Goal: Transaction & Acquisition: Purchase product/service

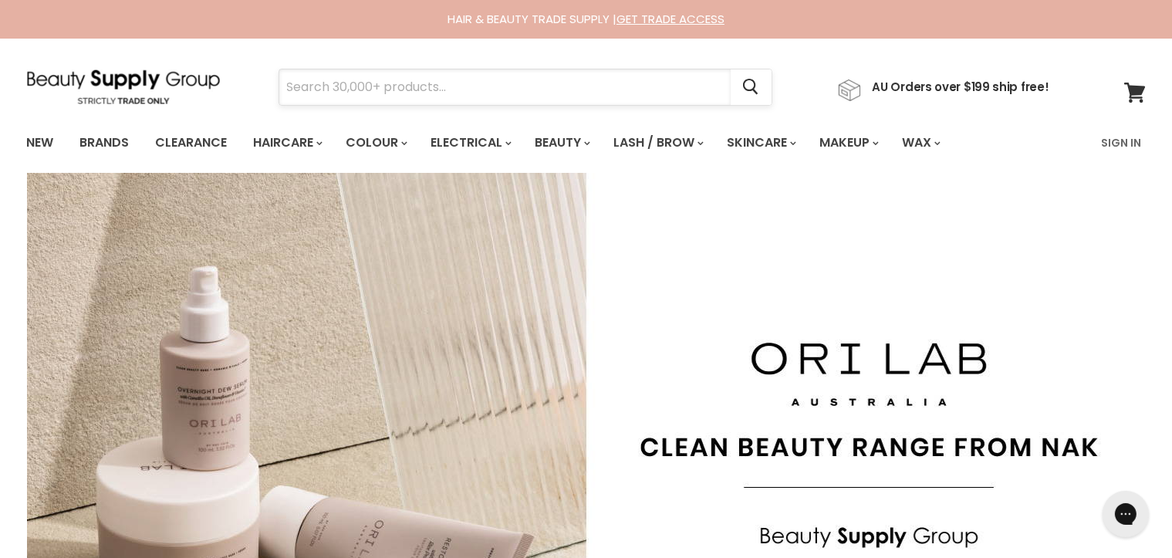
click at [312, 90] on input "Search" at bounding box center [504, 86] width 451 height 35
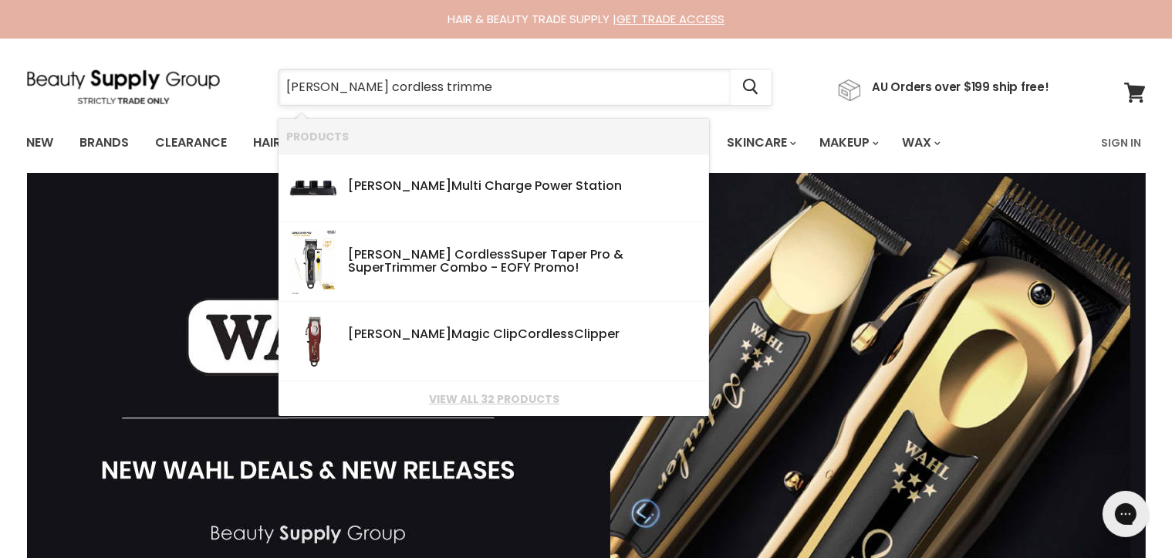
type input "wahl cordless trimmer"
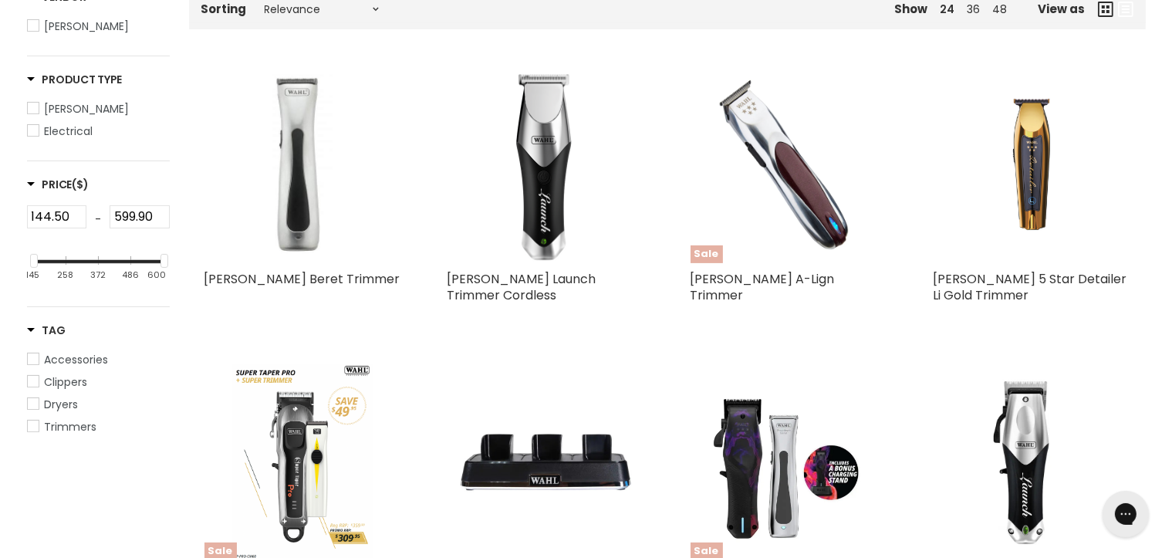
scroll to position [386, 0]
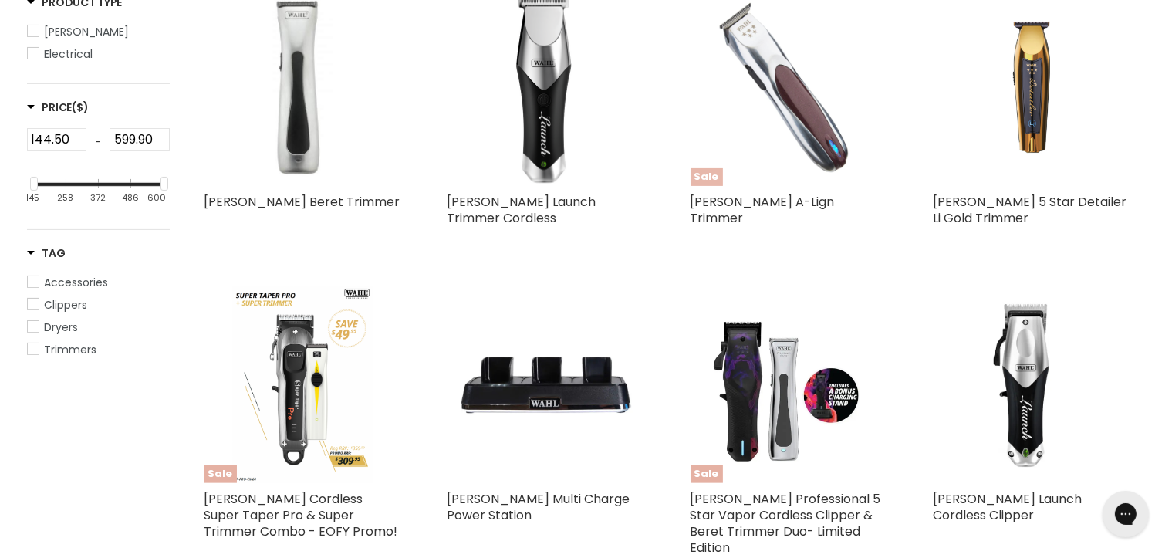
click at [795, 186] on img "Main content" at bounding box center [789, 87] width 197 height 197
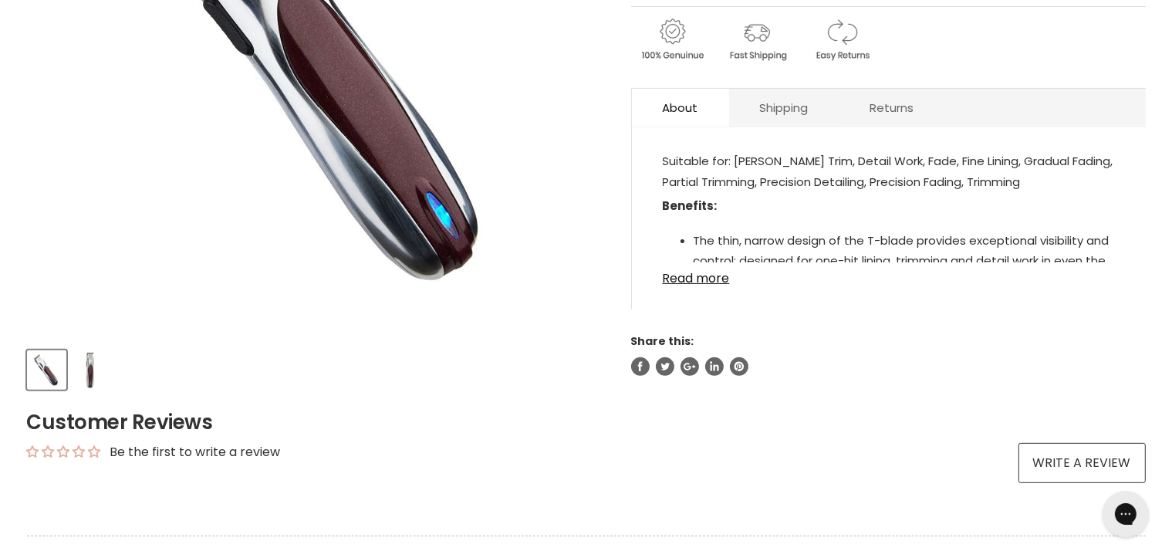
scroll to position [540, 0]
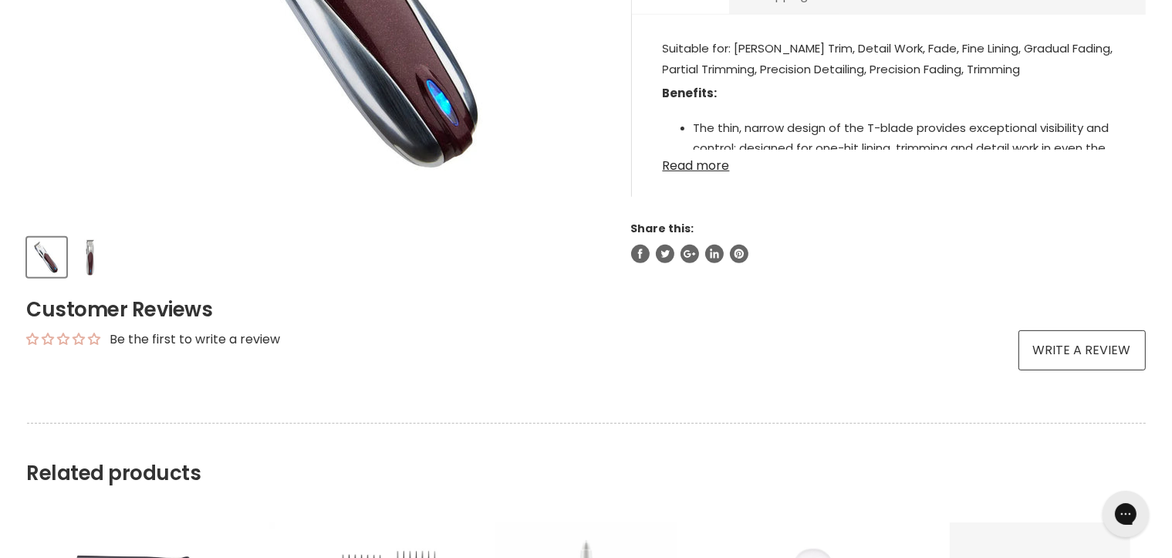
click at [694, 173] on link "Read more" at bounding box center [889, 161] width 452 height 23
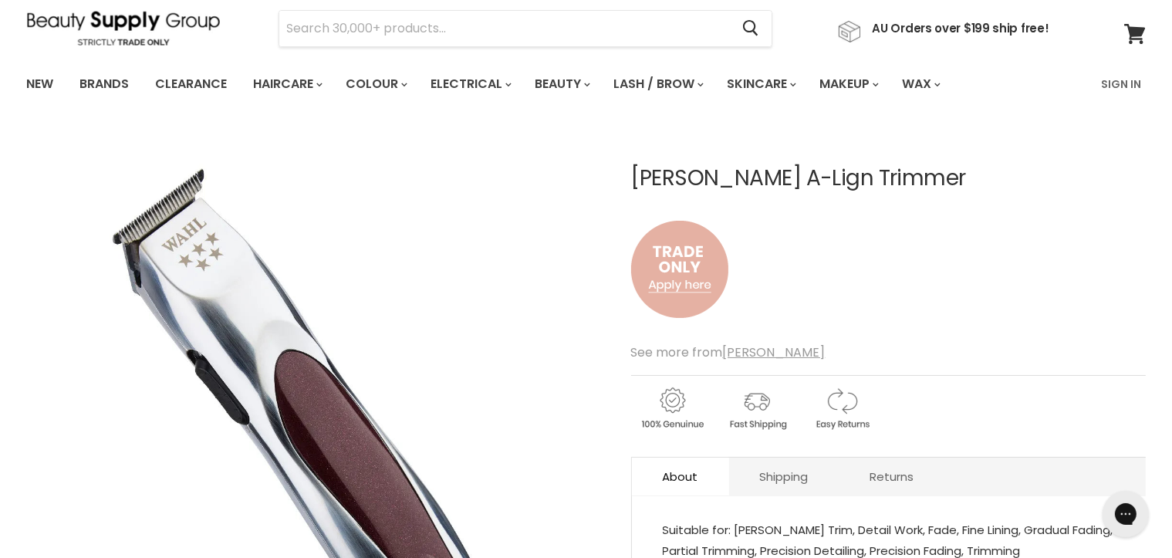
scroll to position [0, 0]
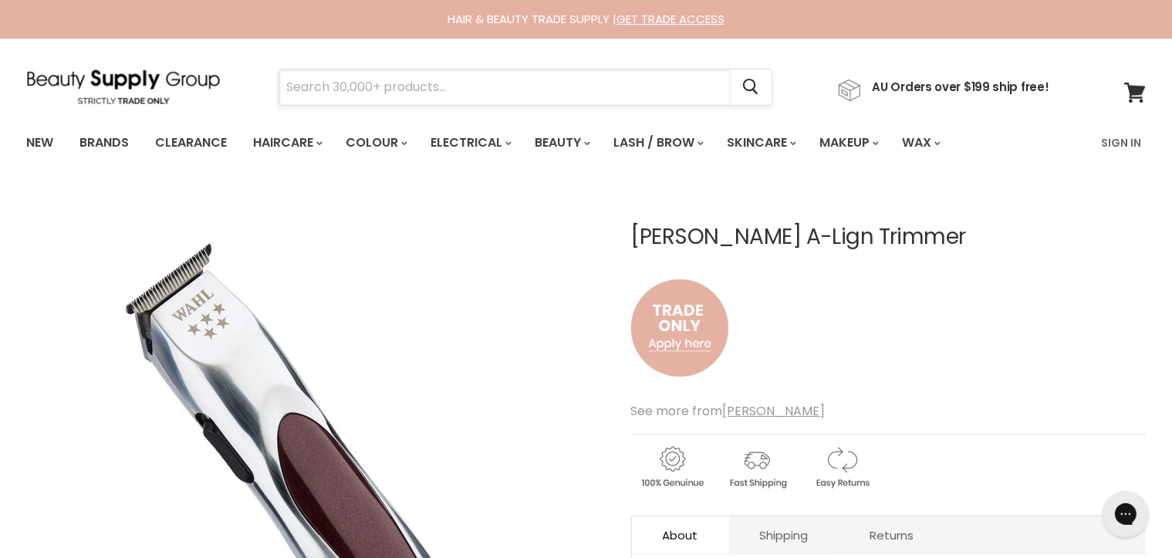
click at [293, 94] on input "Search" at bounding box center [504, 86] width 451 height 35
type input "wahl"
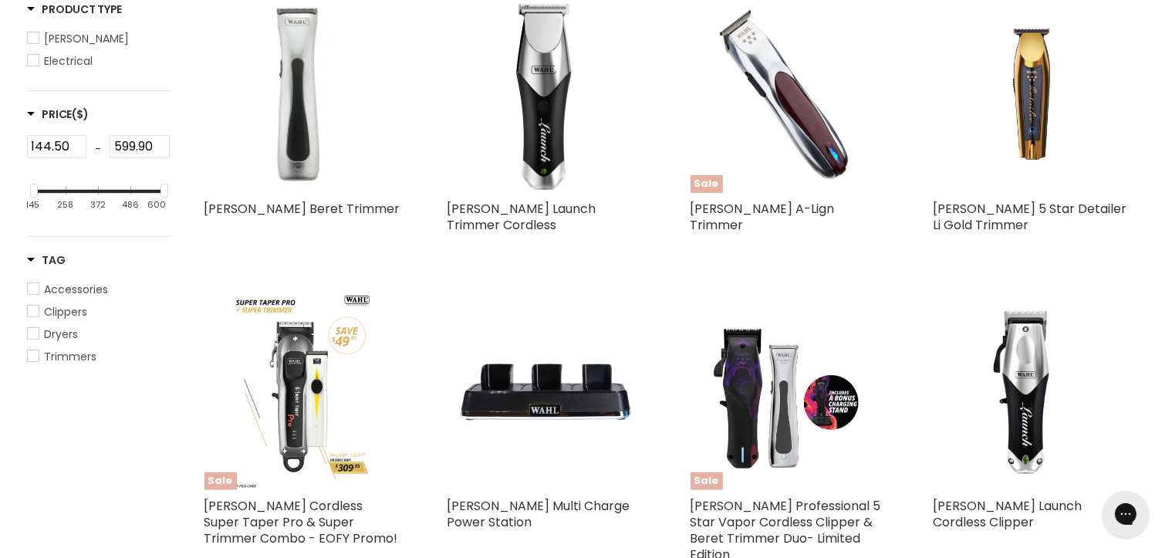
scroll to position [456, 0]
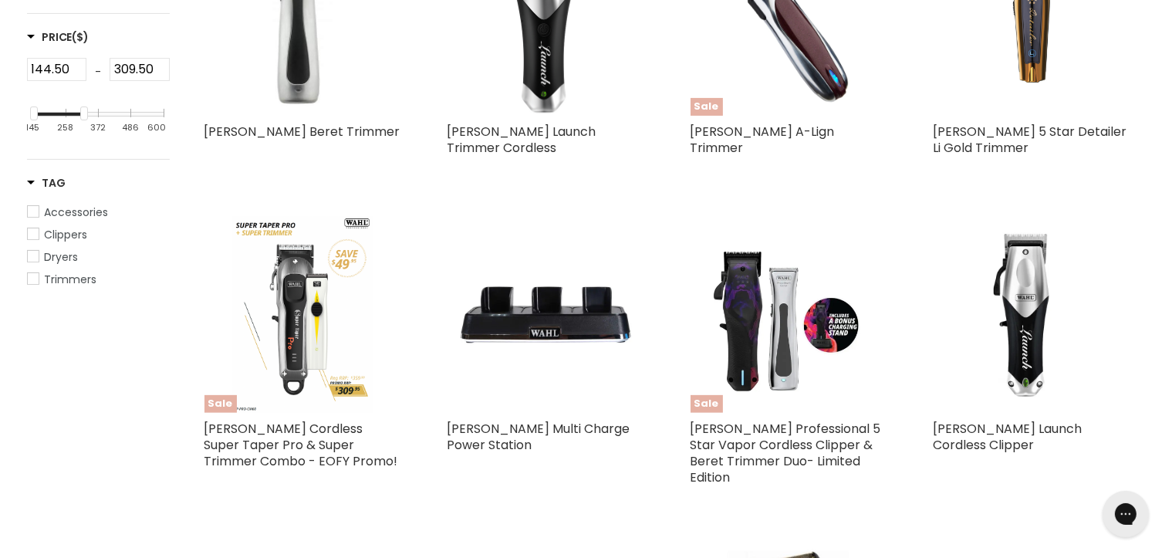
type input "306.50"
drag, startPoint x: 160, startPoint y: 205, endPoint x: 76, endPoint y: 207, distance: 84.1
click at [76, 120] on div "Main content" at bounding box center [80, 113] width 8 height 14
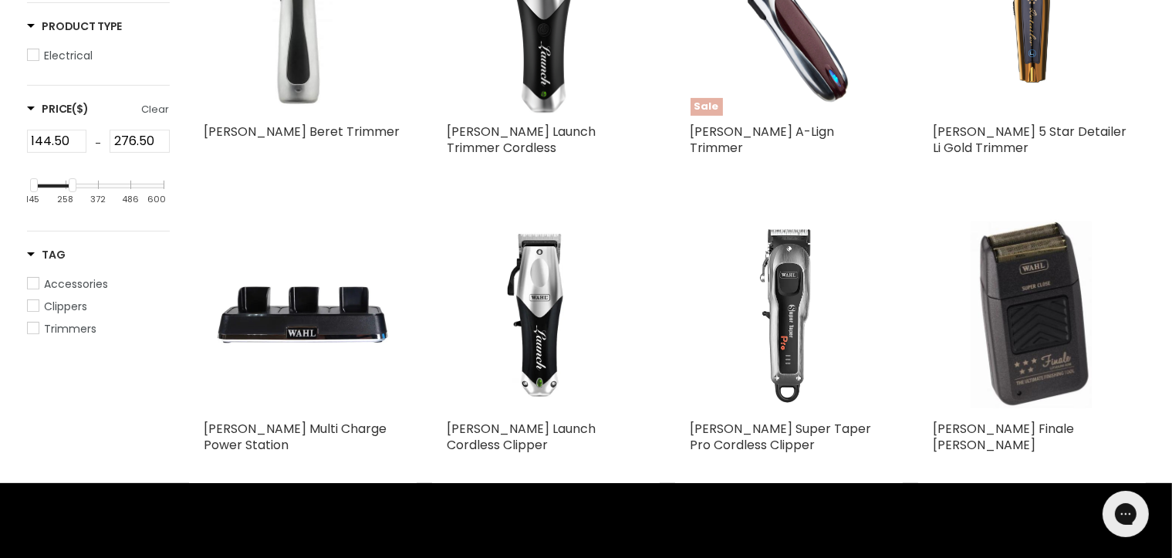
type input "274.50"
drag, startPoint x: 77, startPoint y: 275, endPoint x: 68, endPoint y: 275, distance: 9.3
click at [68, 192] on div "Main content" at bounding box center [71, 185] width 8 height 14
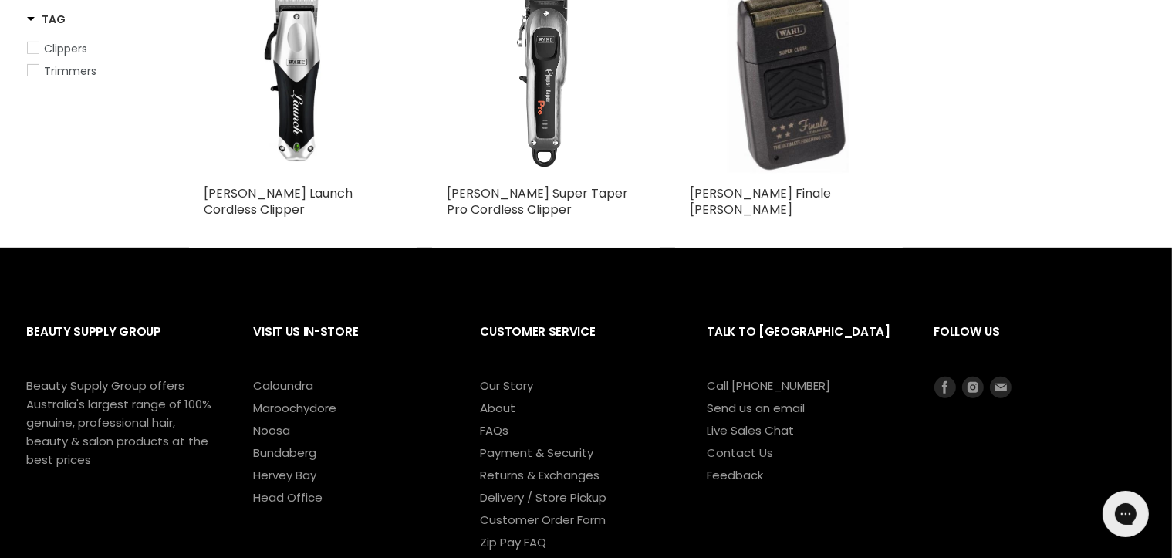
scroll to position [687, 0]
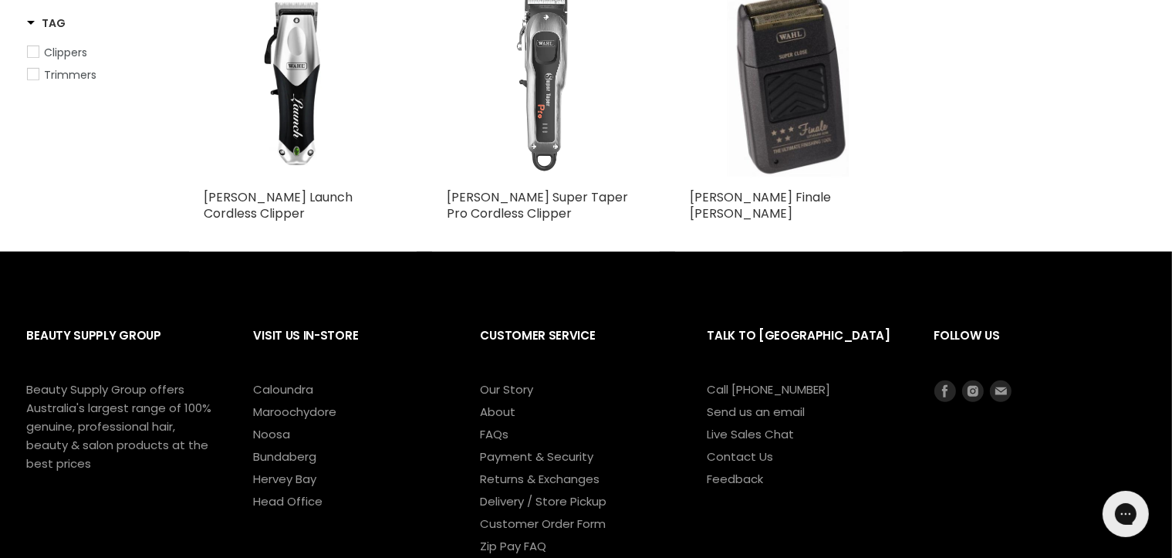
click at [549, 181] on img "Main content" at bounding box center [546, 83] width 197 height 197
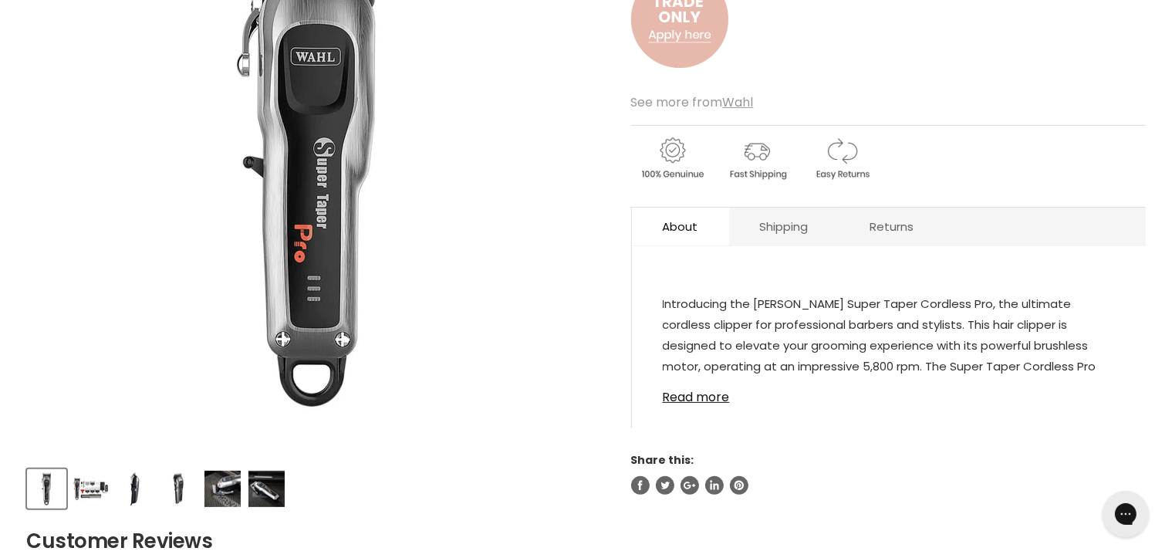
click at [688, 83] on img "Main content" at bounding box center [679, 19] width 97 height 128
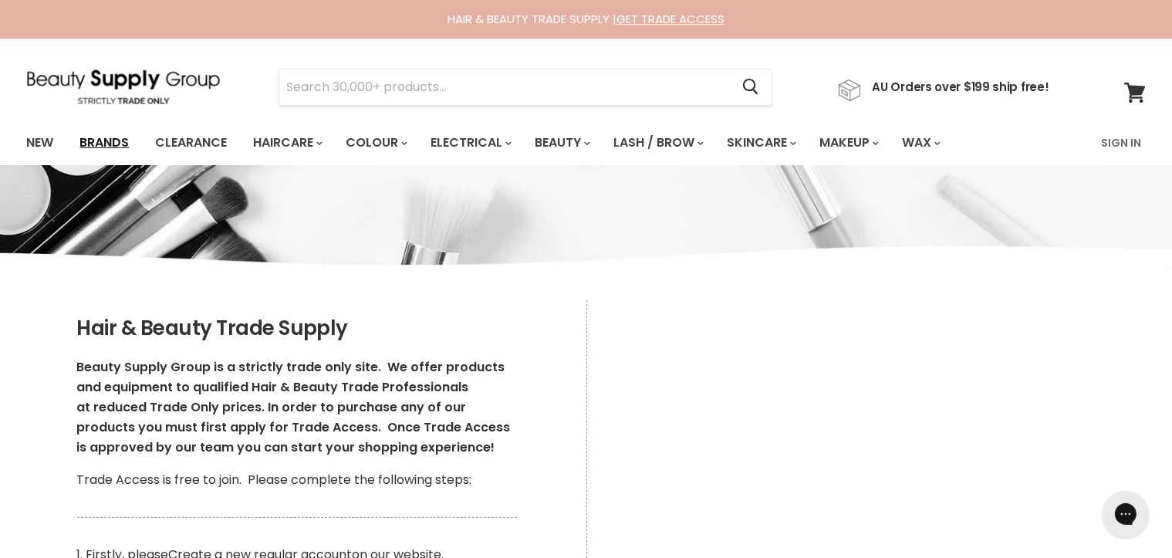
click at [112, 147] on link "Brands" at bounding box center [105, 143] width 73 height 32
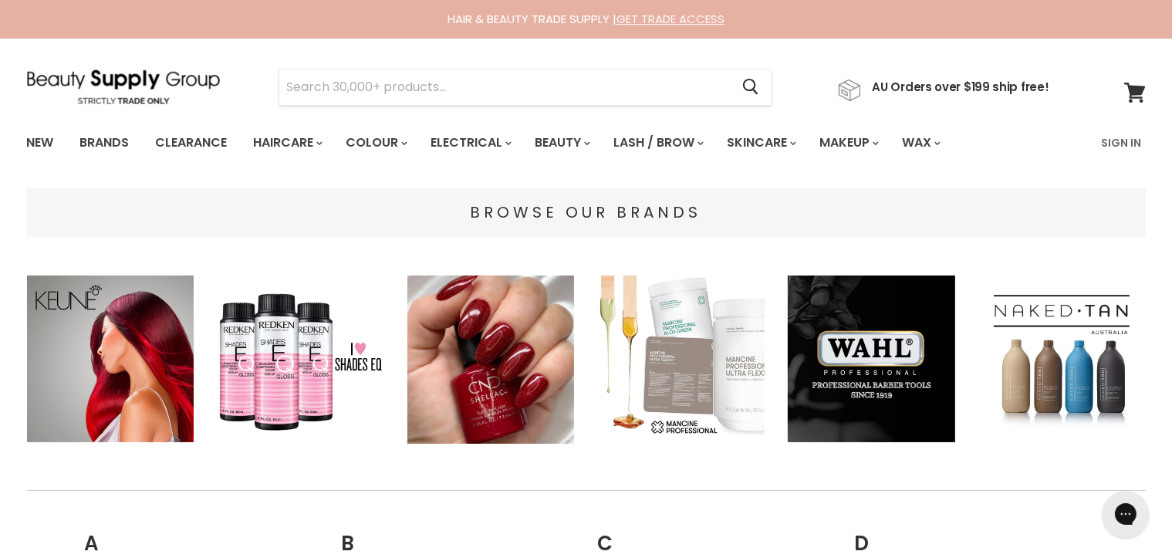
click at [670, 20] on link "GET TRADE ACCESS" at bounding box center [670, 19] width 108 height 16
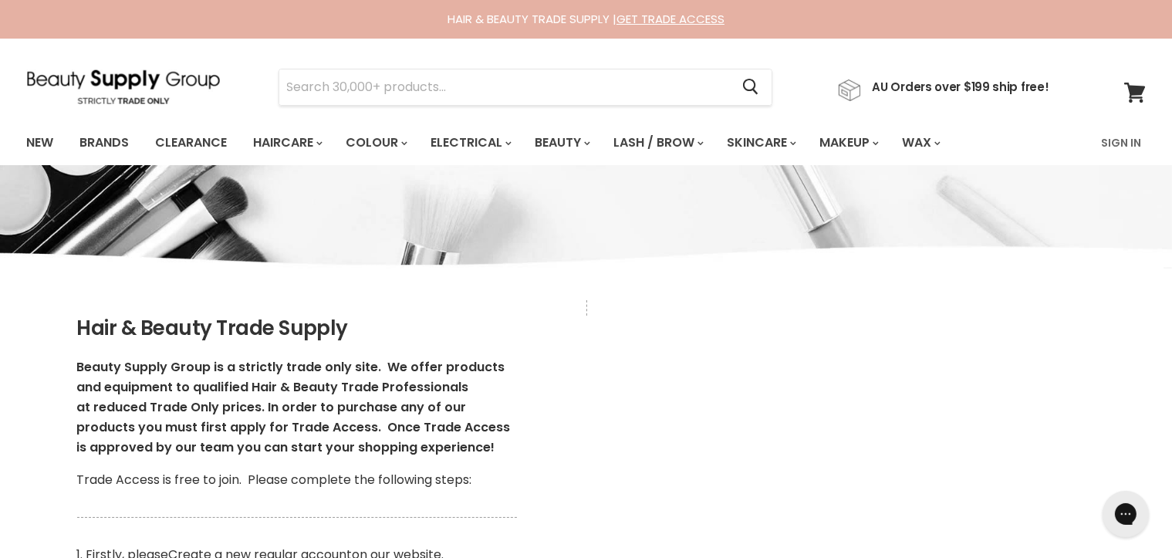
click at [529, 26] on div "HAIR & BEAUTY TRADE SUPPLY | GET TRADE ACCESS" at bounding box center [586, 19] width 1157 height 15
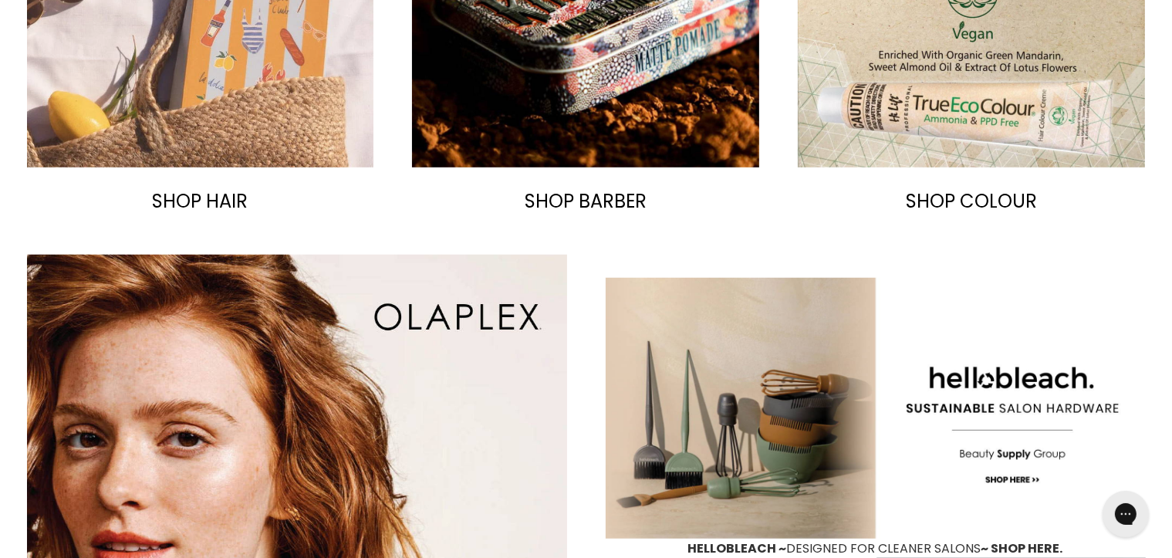
scroll to position [1003, 0]
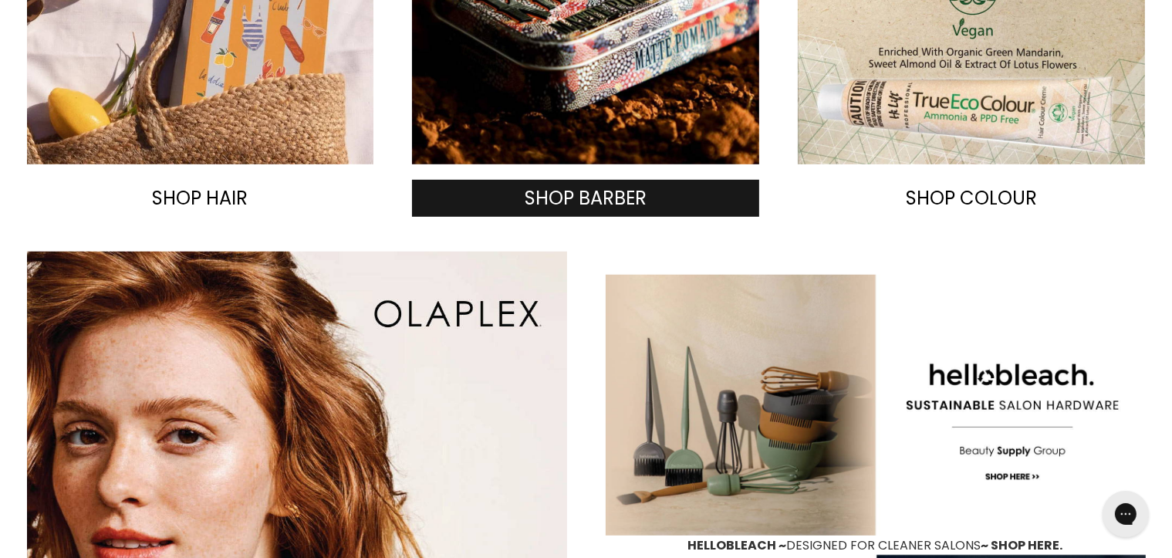
click at [589, 211] on span "SHOP BARBER" at bounding box center [586, 197] width 122 height 25
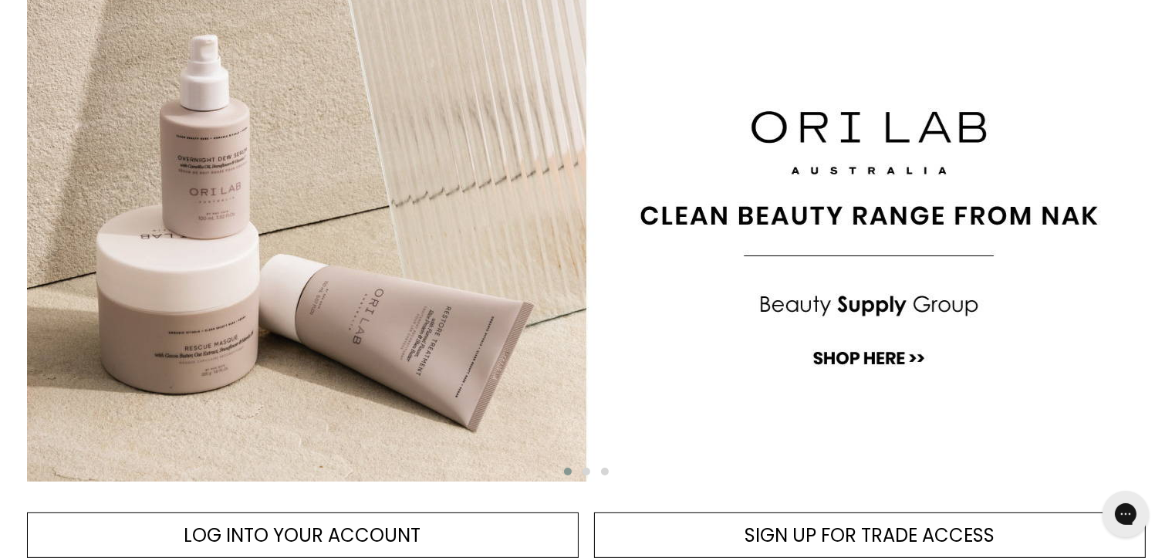
scroll to position [0, 0]
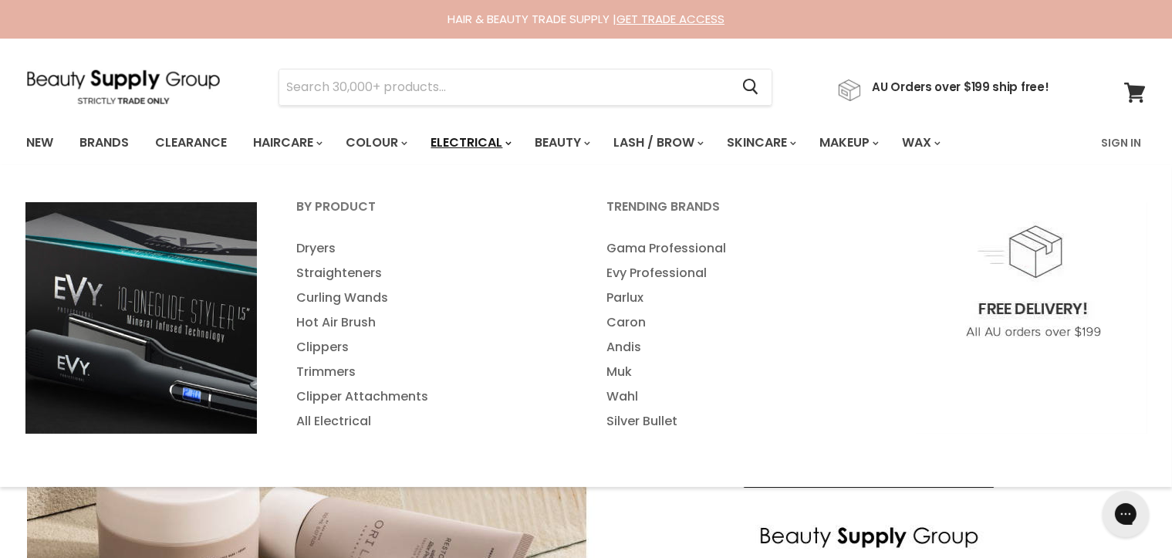
click at [521, 144] on link "Electrical" at bounding box center [470, 143] width 101 height 32
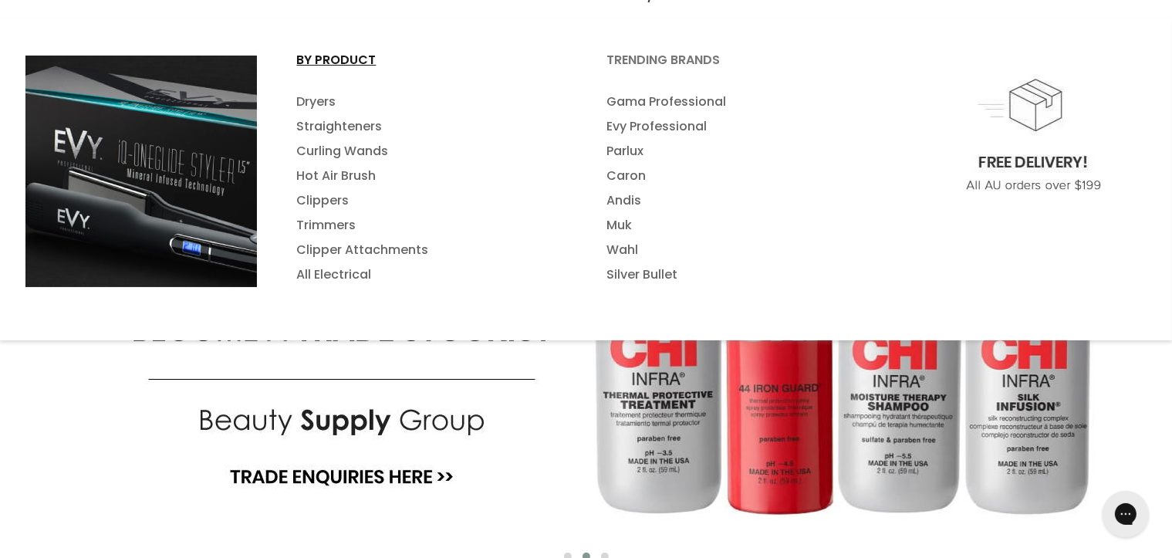
scroll to position [154, 0]
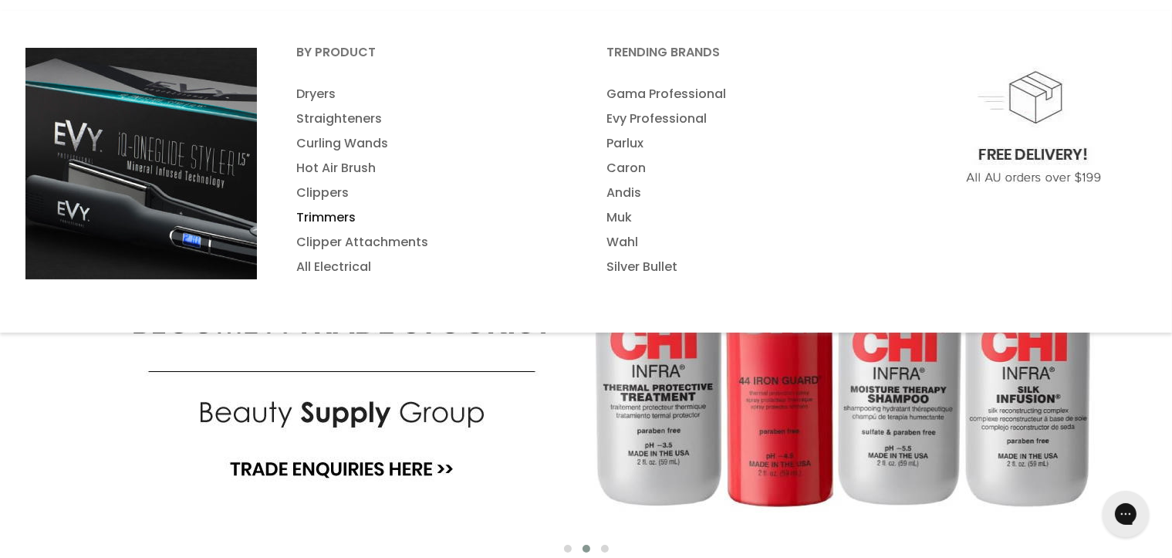
click at [336, 230] on link "Trimmers" at bounding box center [431, 217] width 307 height 25
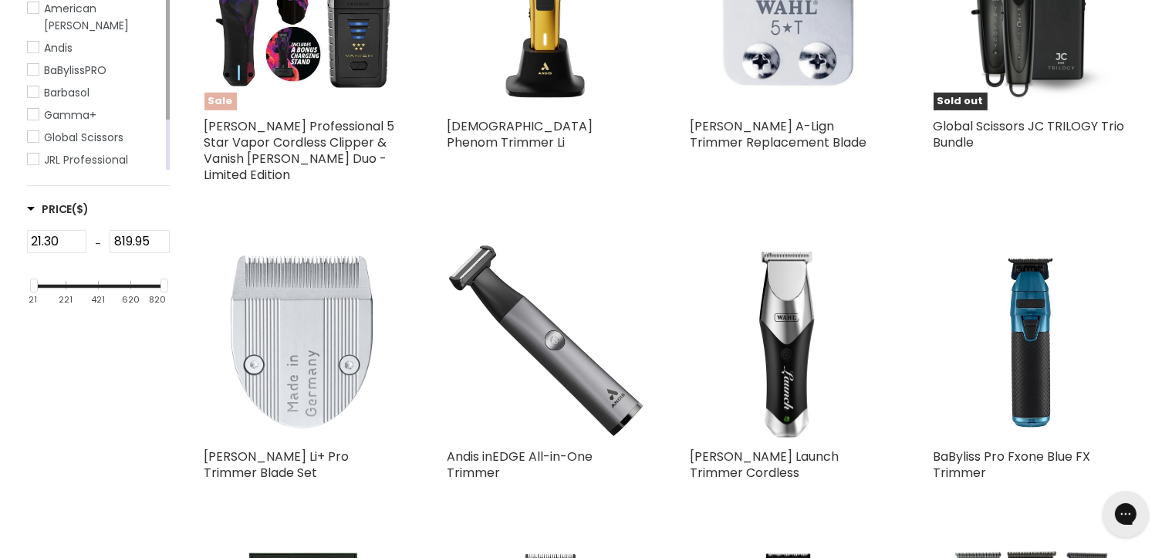
scroll to position [540, 0]
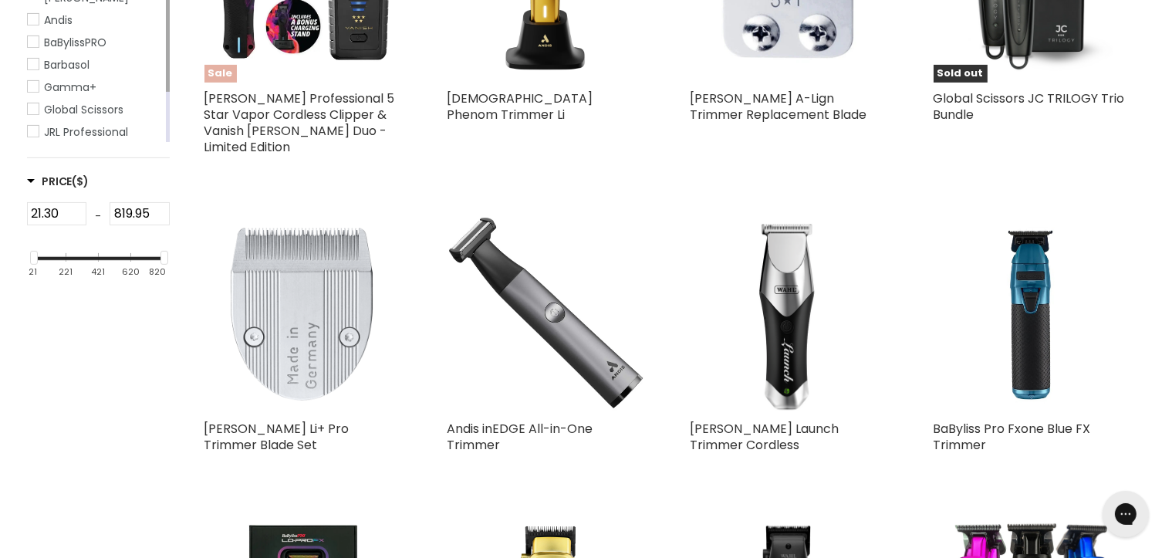
type input "792.30"
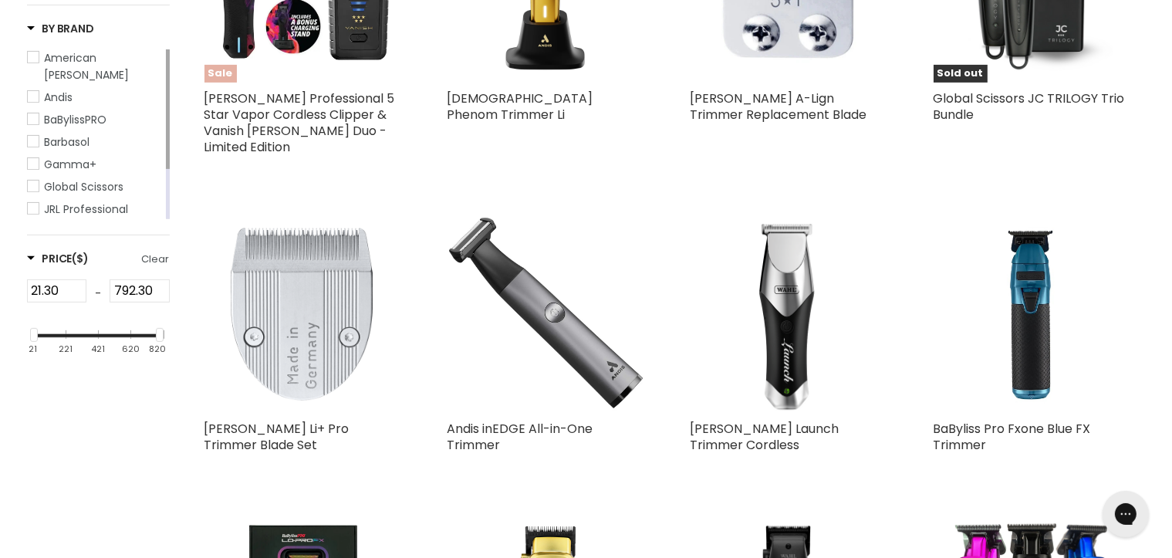
drag, startPoint x: 159, startPoint y: 331, endPoint x: 102, endPoint y: 332, distance: 57.1
type input "193.30"
drag, startPoint x: 160, startPoint y: 427, endPoint x: 62, endPoint y: 424, distance: 98.0
click at [62, 342] on div "Main content" at bounding box center [62, 335] width 8 height 14
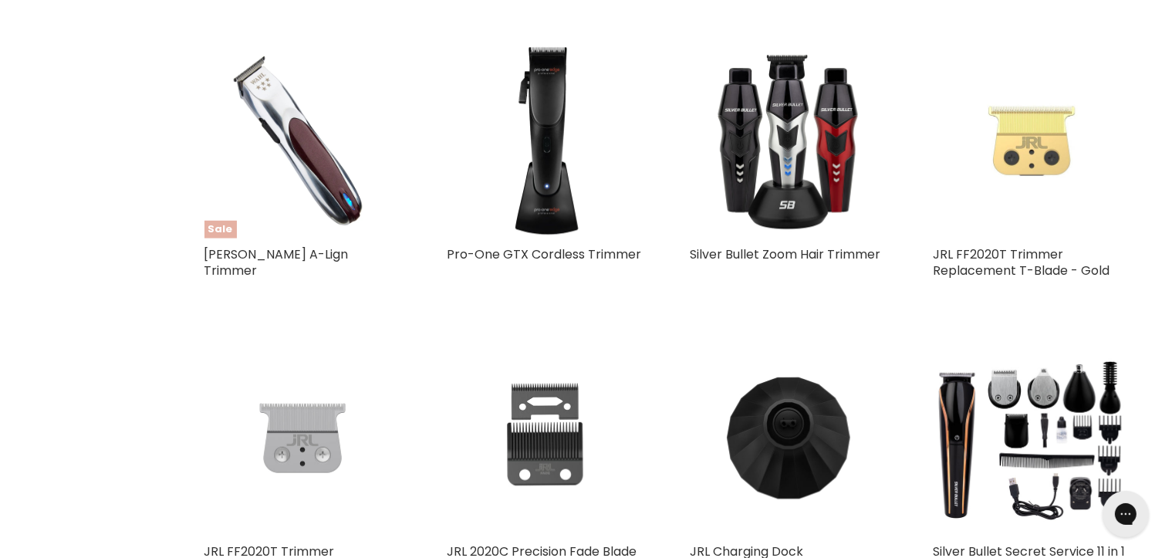
scroll to position [1003, 0]
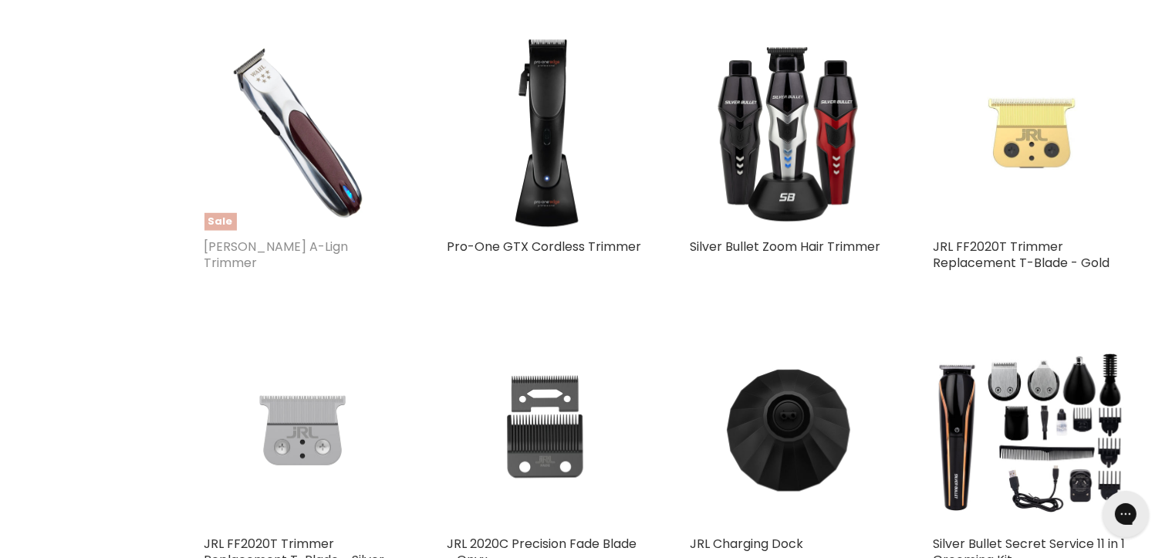
click at [315, 272] on link "Wahl A-Lign Trimmer" at bounding box center [276, 255] width 144 height 34
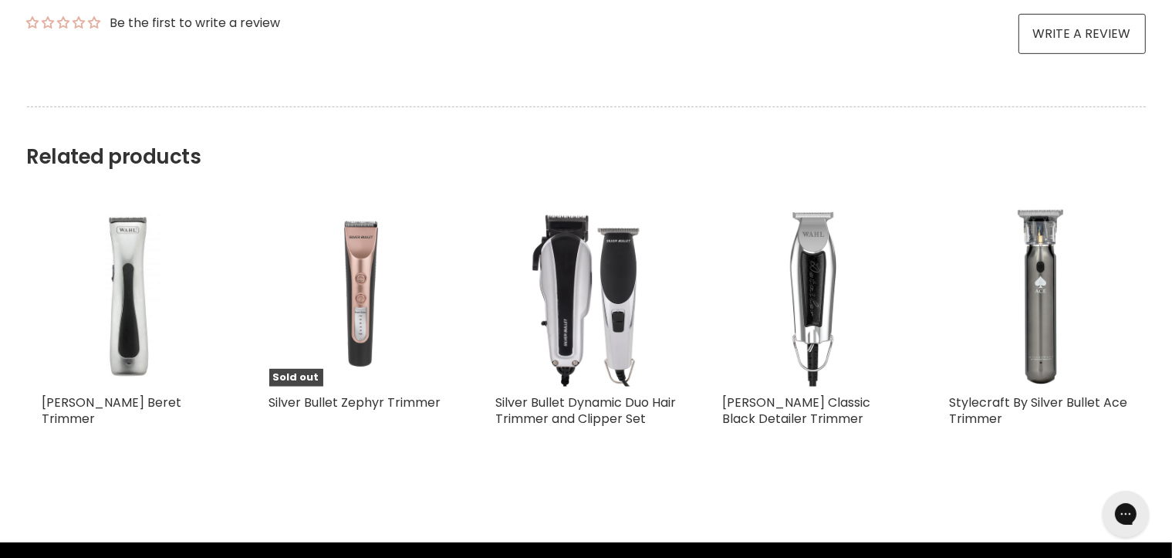
scroll to position [1080, 0]
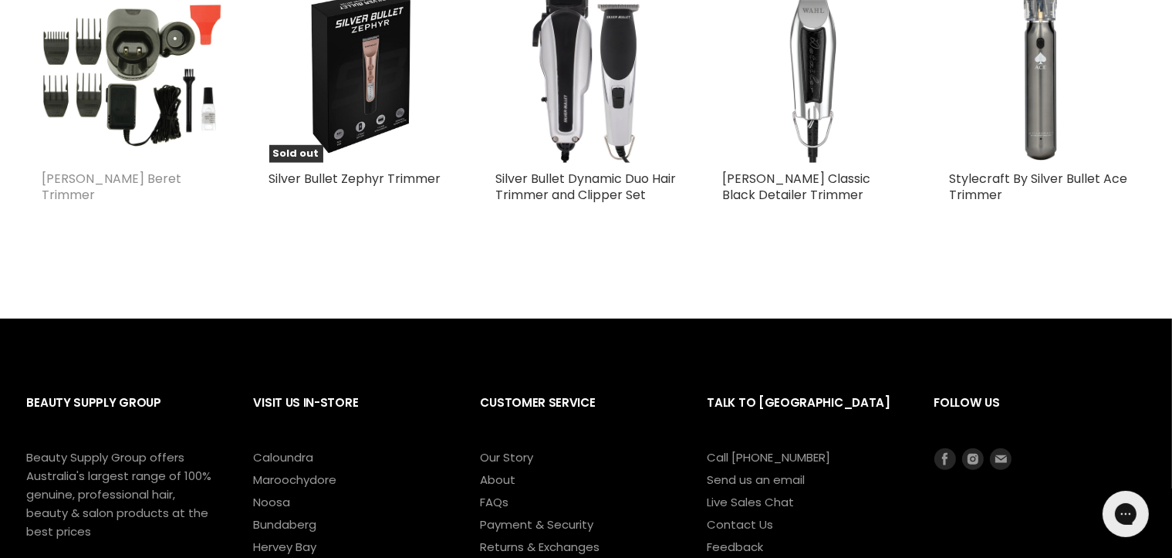
click at [145, 204] on link "[PERSON_NAME] Beret Trimmer" at bounding box center [112, 187] width 140 height 34
